Goal: Transaction & Acquisition: Book appointment/travel/reservation

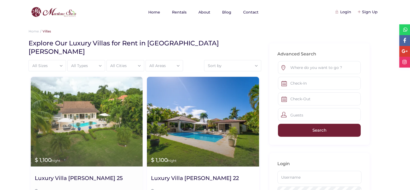
click at [76, 97] on img at bounding box center [87, 122] width 112 height 90
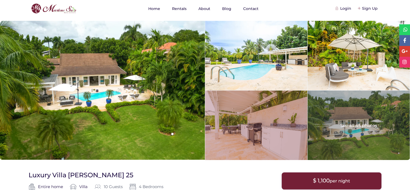
scroll to position [81, 0]
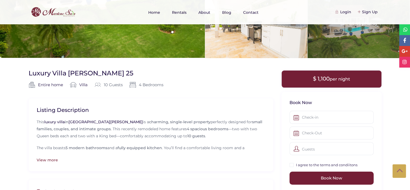
click at [119, 146] on p "The villa boasts 5 modern bathrooms and a fully equipped kitchen . You’ll find …" at bounding box center [151, 154] width 229 height 22
click at [52, 159] on div "View more" at bounding box center [151, 160] width 229 height 6
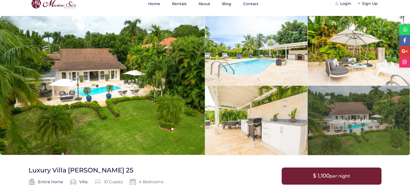
scroll to position [0, 0]
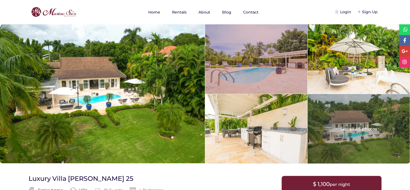
click at [274, 72] on div at bounding box center [256, 58] width 102 height 69
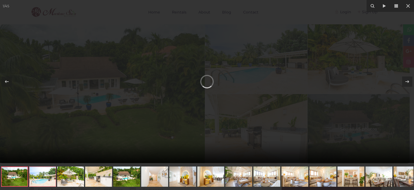
click at [38, 178] on link at bounding box center [42, 176] width 27 height 20
click at [70, 175] on link at bounding box center [70, 176] width 27 height 20
click at [396, 5] on icon at bounding box center [396, 6] width 6 height 6
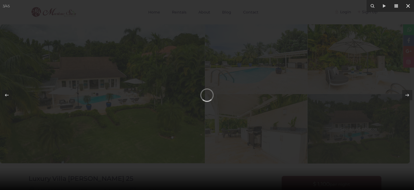
click at [410, 6] on button at bounding box center [408, 6] width 12 height 12
